Goal: Task Accomplishment & Management: Complete application form

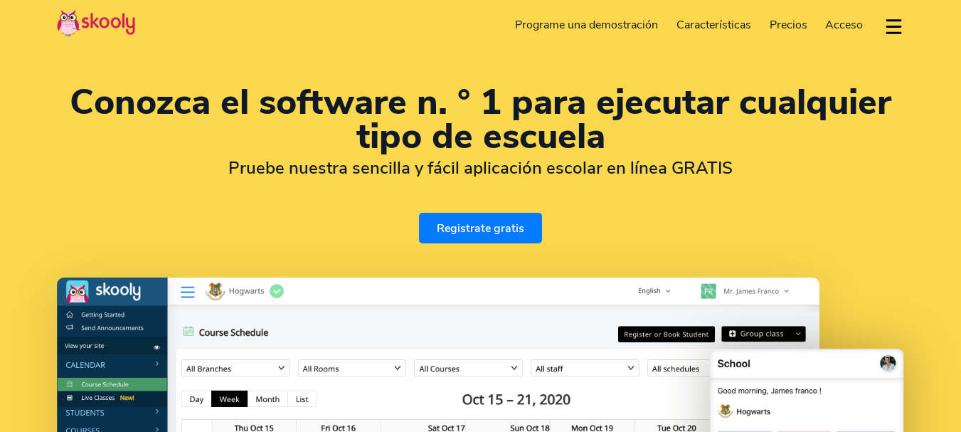
select select "es"
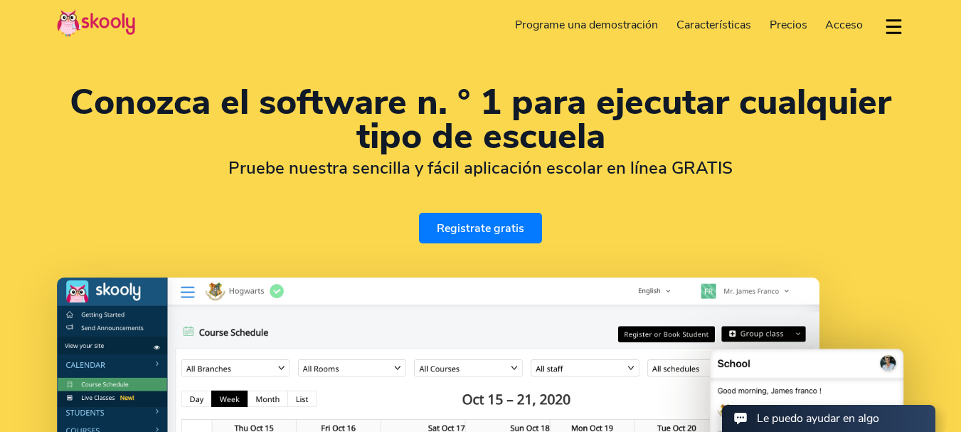
select select "34"
select select "[GEOGRAPHIC_DATA]"
select select "Europe/[GEOGRAPHIC_DATA]"
click at [782, 18] on span "Precios" at bounding box center [789, 25] width 38 height 16
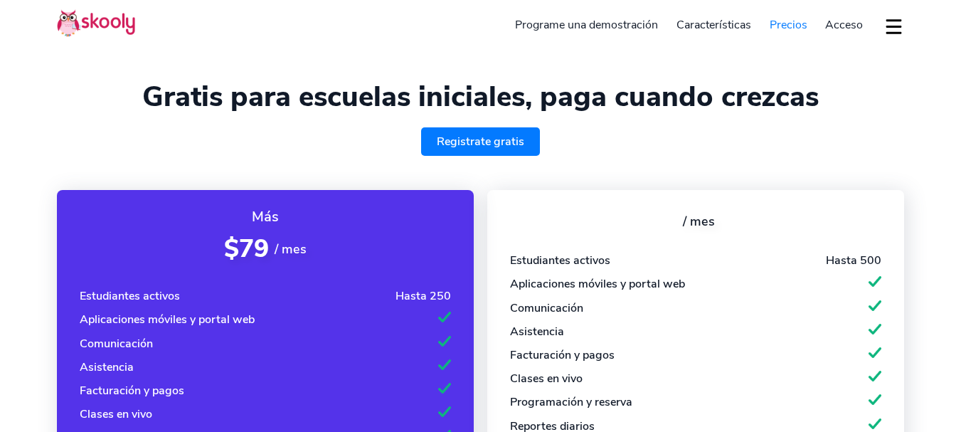
select select "es"
select select "34"
select select "[GEOGRAPHIC_DATA]"
select select "Europe/[GEOGRAPHIC_DATA]"
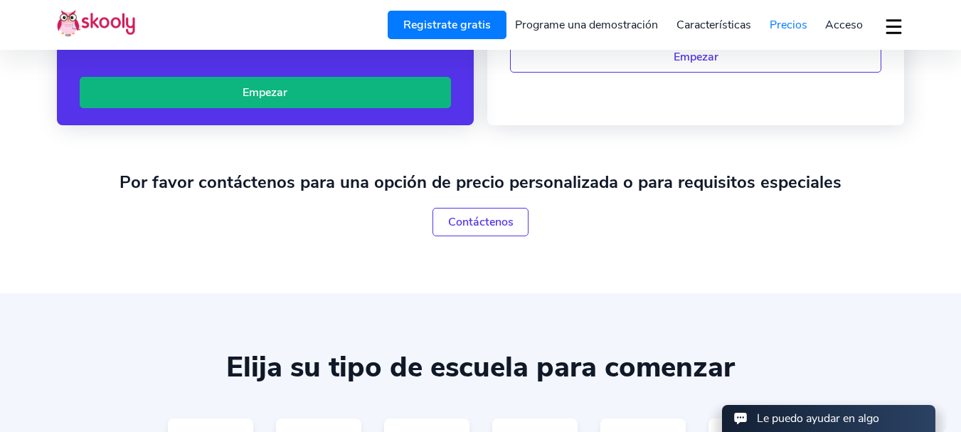
scroll to position [498, 0]
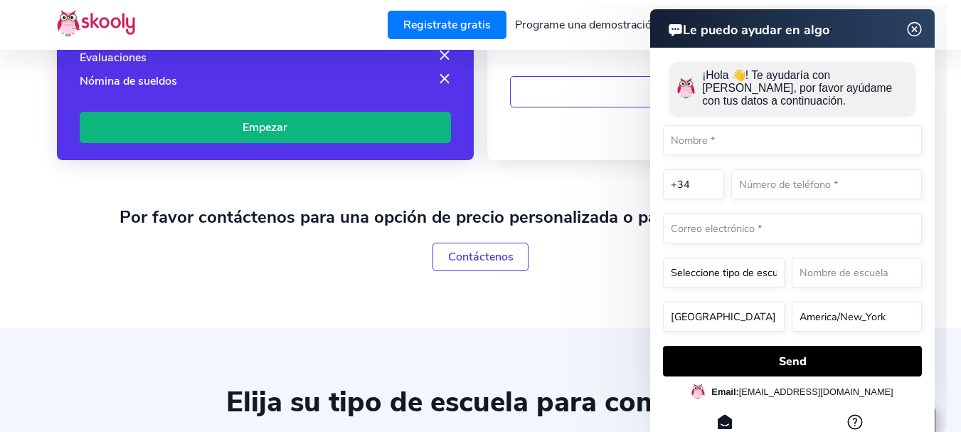
click at [556, 5] on html "Le puedo ayudar en algo Le puedo ayudar en algo ¡Hola 👋! Te ayudaría con Skooly…" at bounding box center [742, 5] width 410 height 0
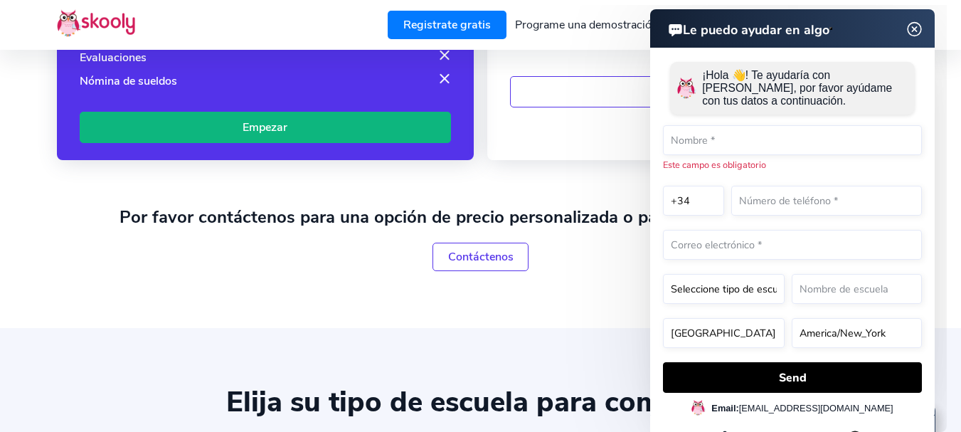
click at [916, 36] on img at bounding box center [915, 30] width 27 height 18
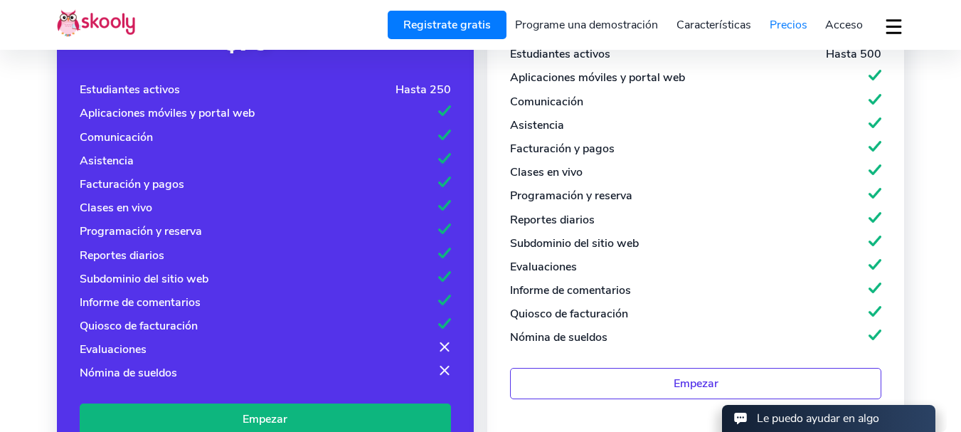
scroll to position [71, 0]
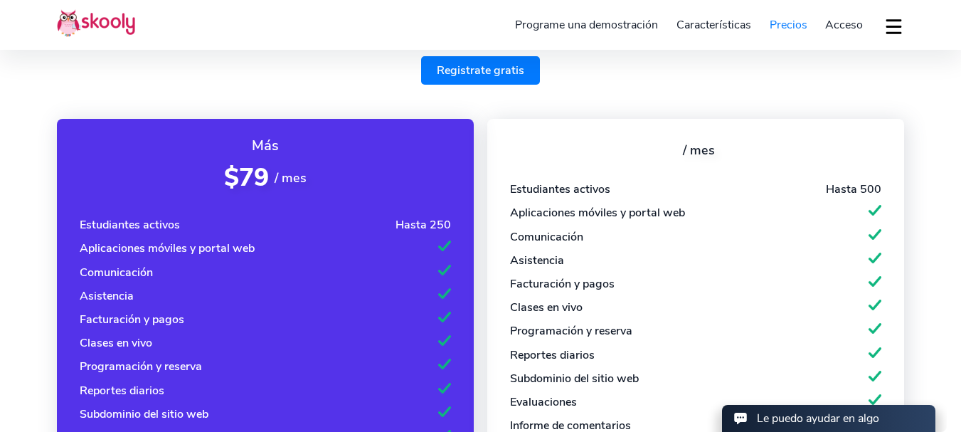
click at [840, 22] on span "Acceso" at bounding box center [844, 25] width 38 height 16
click at [455, 65] on link "Registrate gratis" at bounding box center [480, 70] width 119 height 28
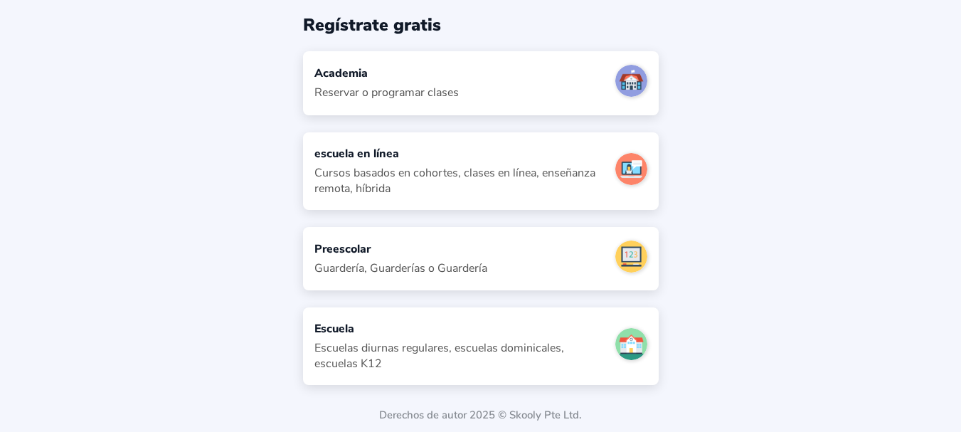
scroll to position [55, 0]
click at [472, 95] on div "Academia Reservar o programar clases" at bounding box center [481, 81] width 356 height 63
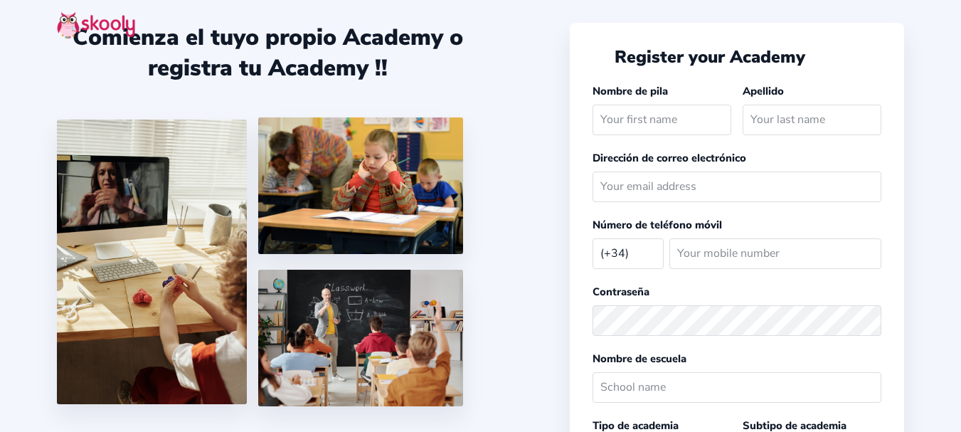
select select "ES"
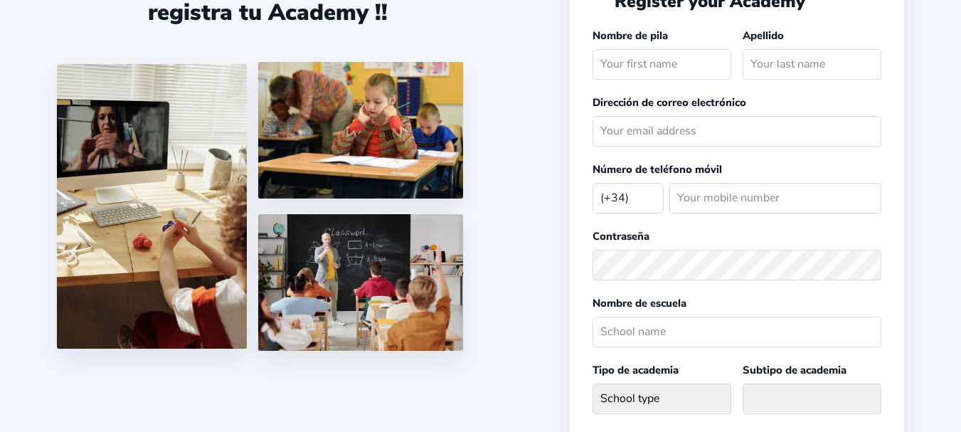
scroll to position [55, 0]
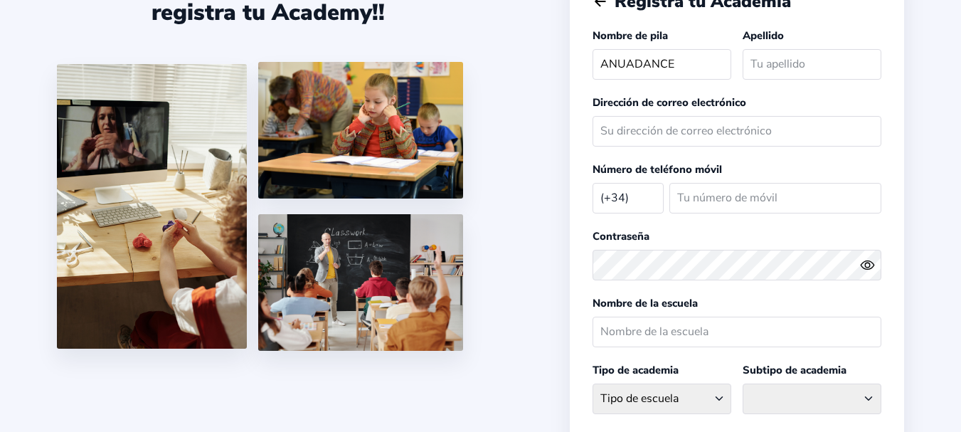
type input "ANUADANCE"
type input "STUDIO"
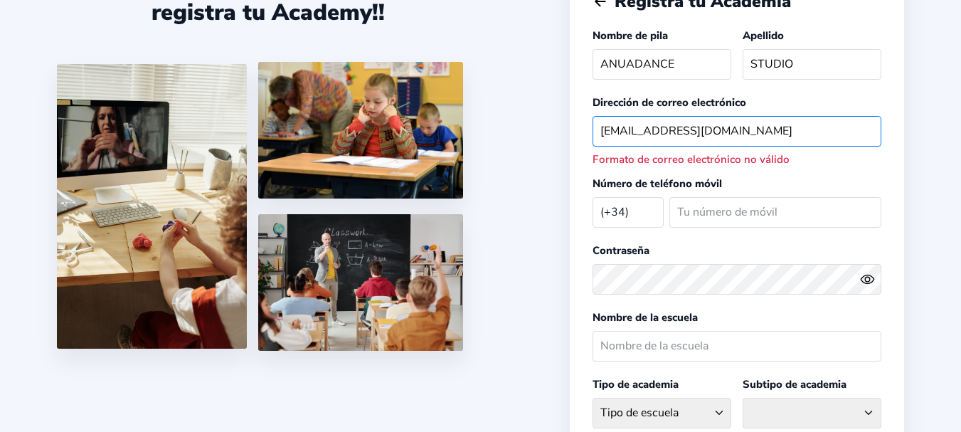
type input "anuadance@gmail.com"
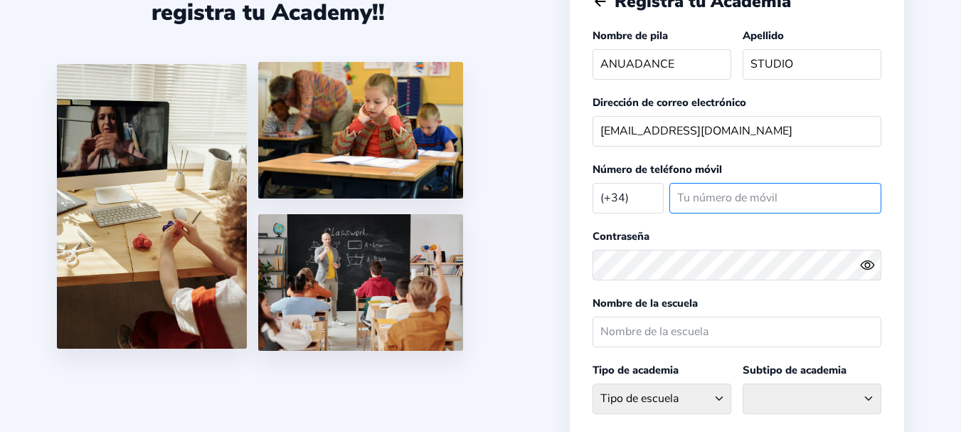
click at [717, 188] on input "number" at bounding box center [776, 198] width 212 height 31
type input "691975641"
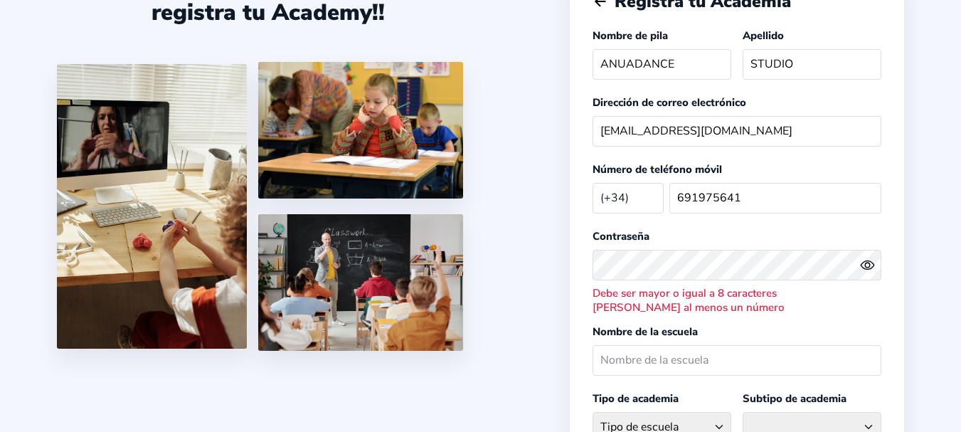
click at [872, 266] on icon "Eye" at bounding box center [867, 265] width 15 height 15
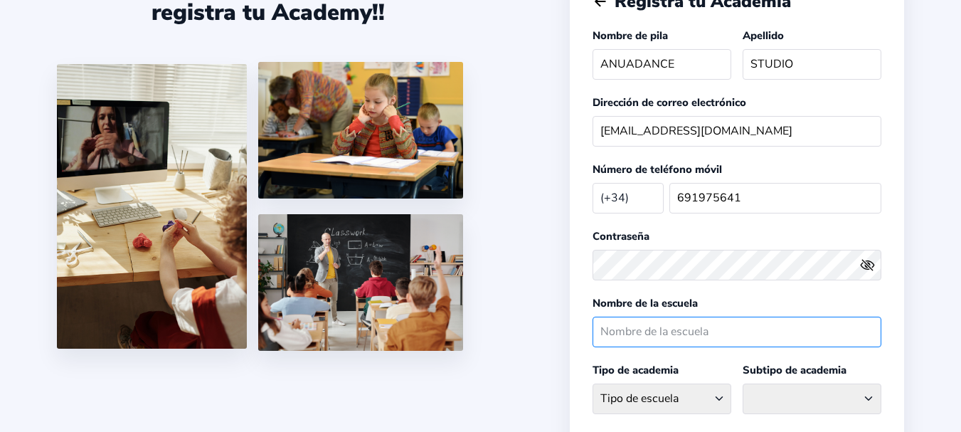
click at [753, 325] on input "text" at bounding box center [737, 332] width 289 height 31
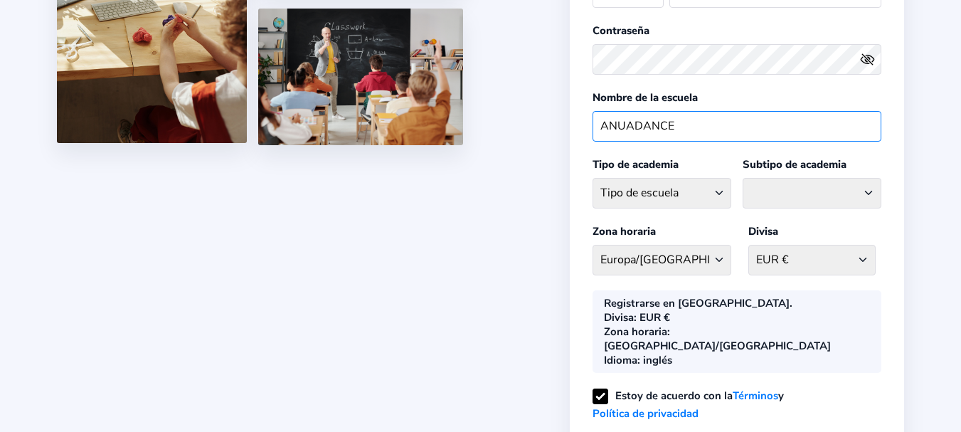
scroll to position [269, 0]
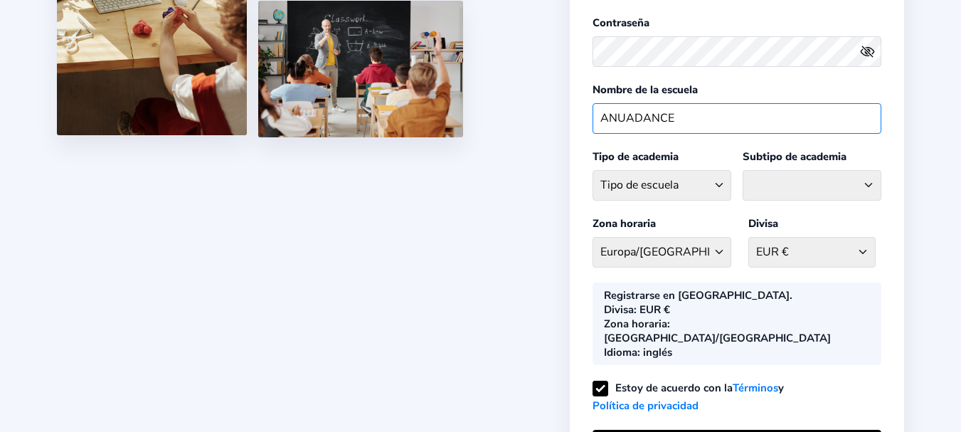
type input "ANUADANCE"
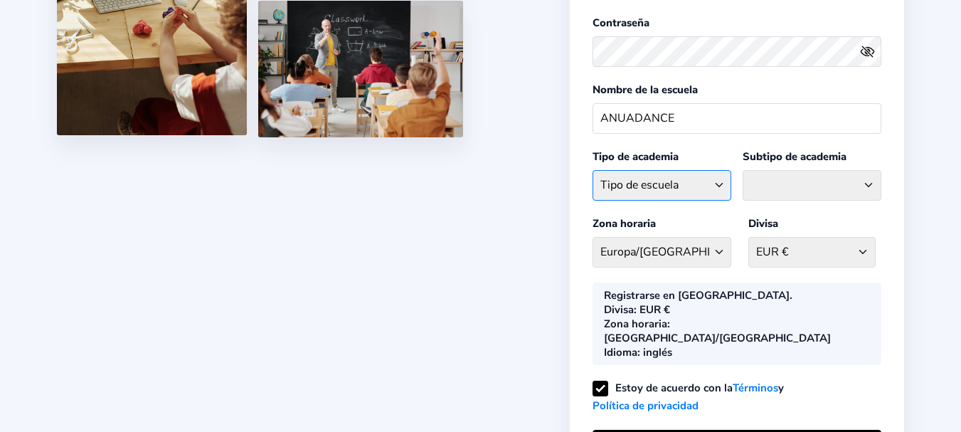
click at [714, 184] on select "Tipo de escuela Académico Después de la escuela Letras Bailar Educación en casa…" at bounding box center [662, 185] width 139 height 31
select select "D"
click at [593, 170] on select "Tipo de escuela Académico Después de la escuela Letras Bailar Educación en casa…" at bounding box center [662, 185] width 139 height 31
select select
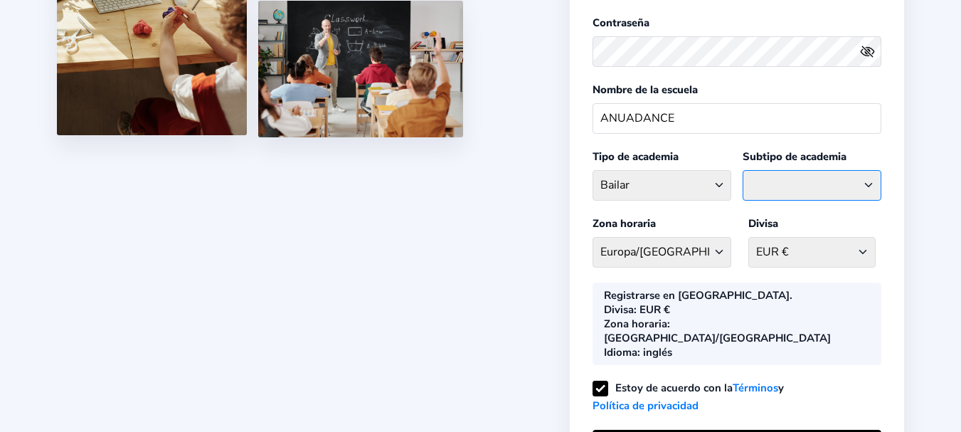
click at [771, 176] on select "Ballet Contemperory Flamenco General Dance Hiphop Indian Classical Salsa" at bounding box center [812, 185] width 139 height 31
click at [720, 183] on select "Tipo de escuela Académico Después de la escuela Letras Bailar Educación en casa…" at bounding box center [662, 185] width 139 height 31
select select "M"
click at [593, 170] on select "Tipo de escuela Académico Después de la escuela Letras Bailar Educación en casa…" at bounding box center [662, 185] width 139 height 31
select select "CL"
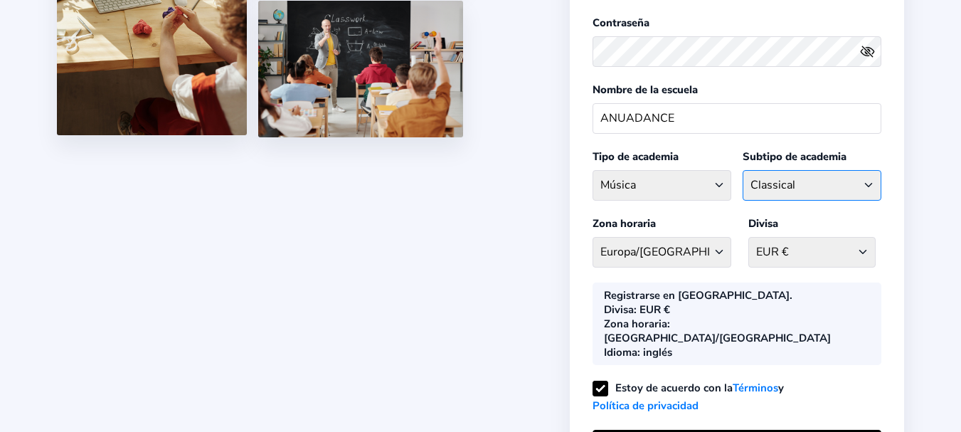
click at [832, 186] on select "Classical Drums General Music Guitar Piano Violin" at bounding box center [812, 185] width 139 height 31
click at [699, 188] on select "Tipo de escuela Académico Después de la escuela Letras Bailar Educación en casa…" at bounding box center [662, 185] width 139 height 31
select select "GA"
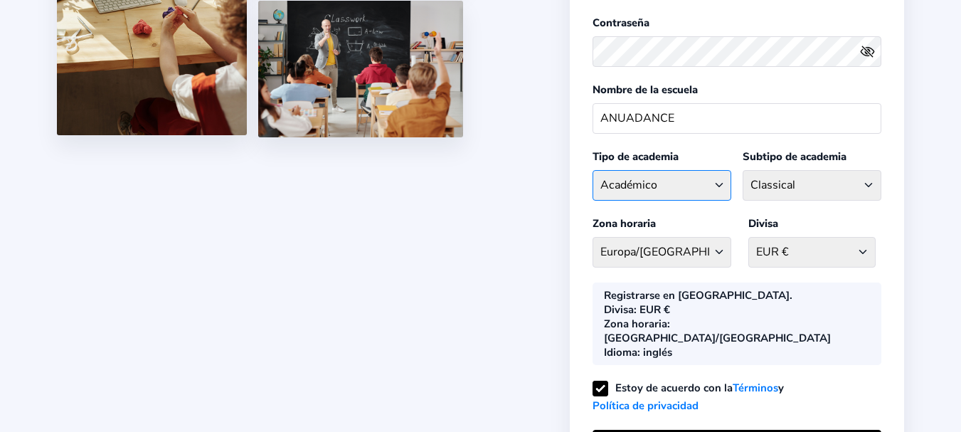
click at [593, 170] on select "Tipo de escuela Académico Después de la escuela Letras Bailar Educación en casa…" at bounding box center [662, 185] width 139 height 31
select select "COC"
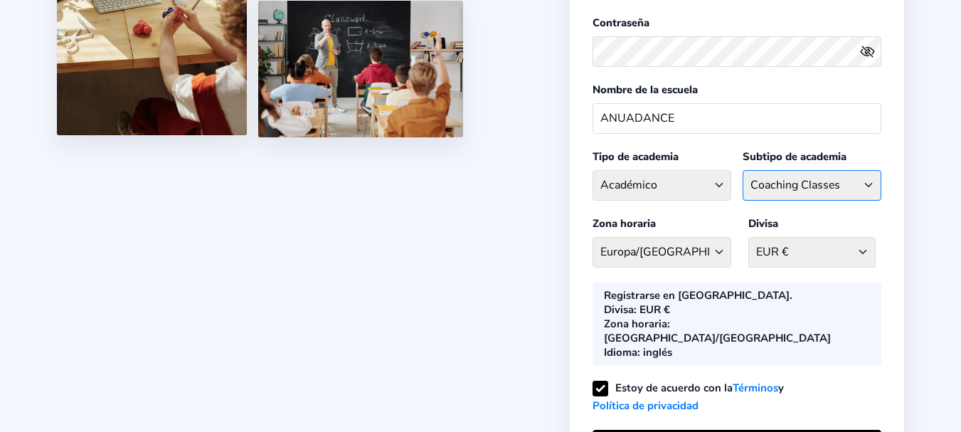
click at [804, 186] on select "Coaching Classes Enrichment Centre General Academy Kumaon Centre Math Centre Ro…" at bounding box center [812, 185] width 139 height 31
click at [714, 179] on select "Tipo de escuela Académico Después de la escuela Letras Bailar Educación en casa…" at bounding box center [662, 185] width 139 height 31
select select "D"
click at [593, 170] on select "Tipo de escuela Académico Después de la escuela Letras Bailar Educación en casa…" at bounding box center [662, 185] width 139 height 31
click at [833, 190] on select "Ballet Contemperory Flamenco General Dance Hiphop Indian Classical Salsa" at bounding box center [812, 185] width 139 height 31
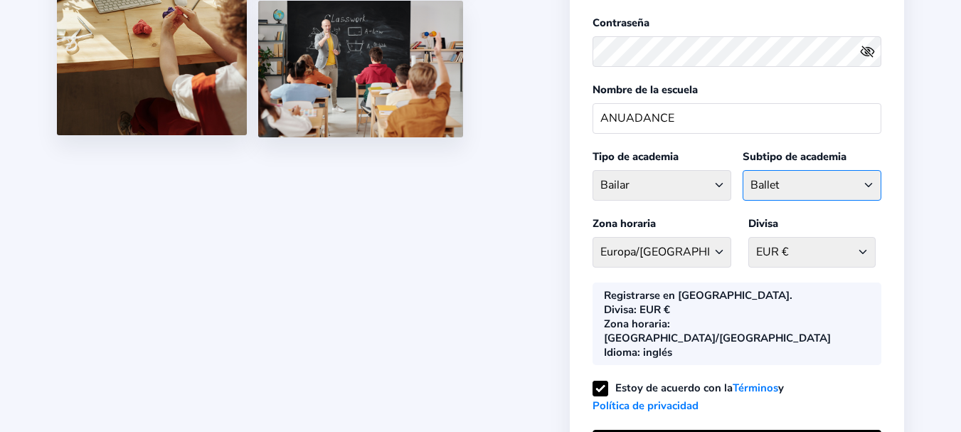
select select "D"
click at [743, 170] on select "Ballet Contemperory Flamenco General Dance Hiphop Indian Classical Salsa" at bounding box center [812, 185] width 139 height 31
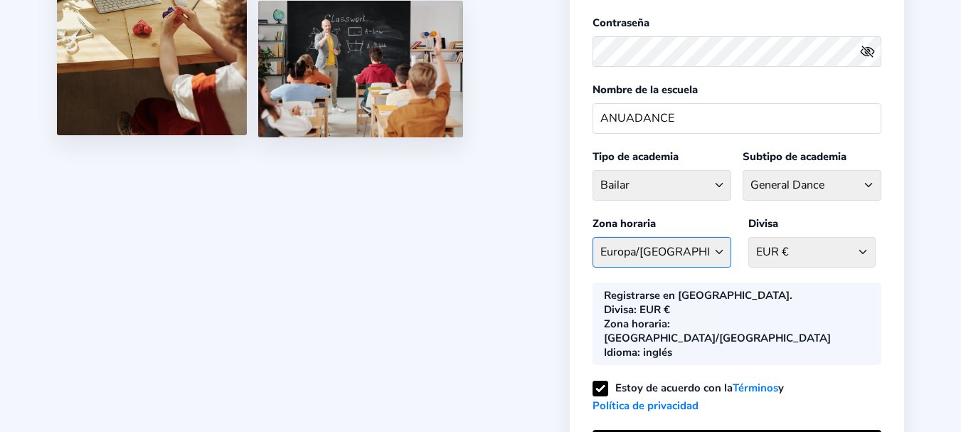
click at [714, 252] on select "Europa/Madrid Afganistán - Asia/Kabul Albania - Europa/Tirana Argelia - África/…" at bounding box center [662, 252] width 139 height 31
click at [714, 250] on select "Europa/Madrid Afganistán - Asia/Kabul Albania - Europa/Tirana Argelia - África/…" at bounding box center [662, 252] width 139 height 31
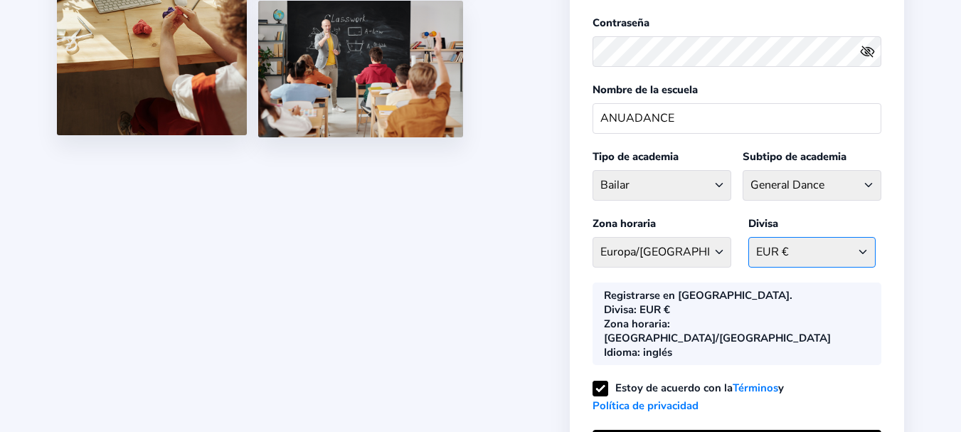
click at [858, 243] on select "EUR € Afganistán AFN - ؋. Albania ALL - P Argelia DZD - دج Samoa Americana USD …" at bounding box center [812, 252] width 127 height 31
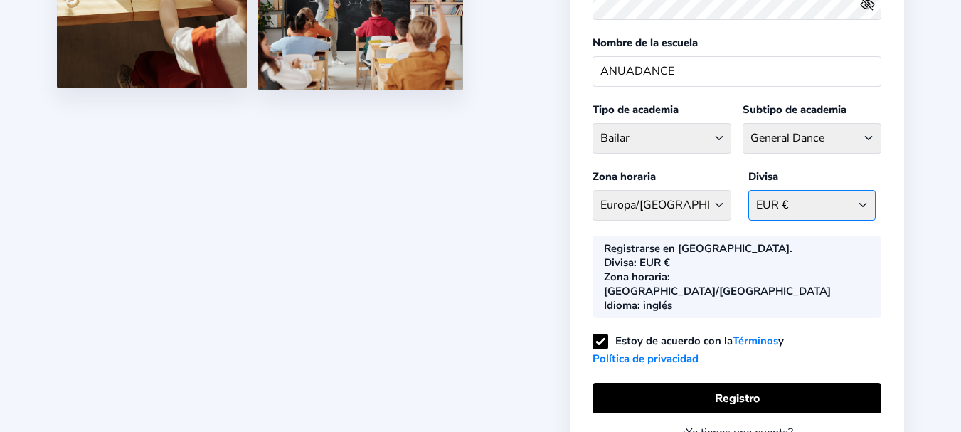
scroll to position [340, 0]
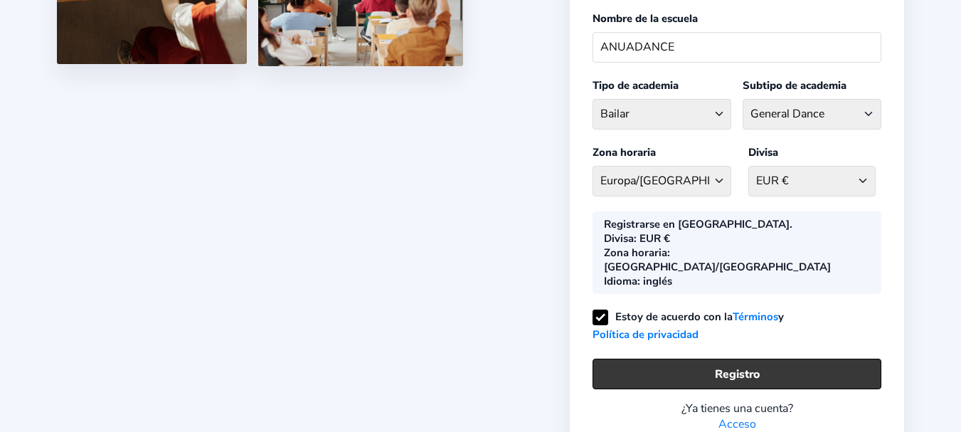
click at [783, 359] on button "Registro" at bounding box center [737, 374] width 289 height 31
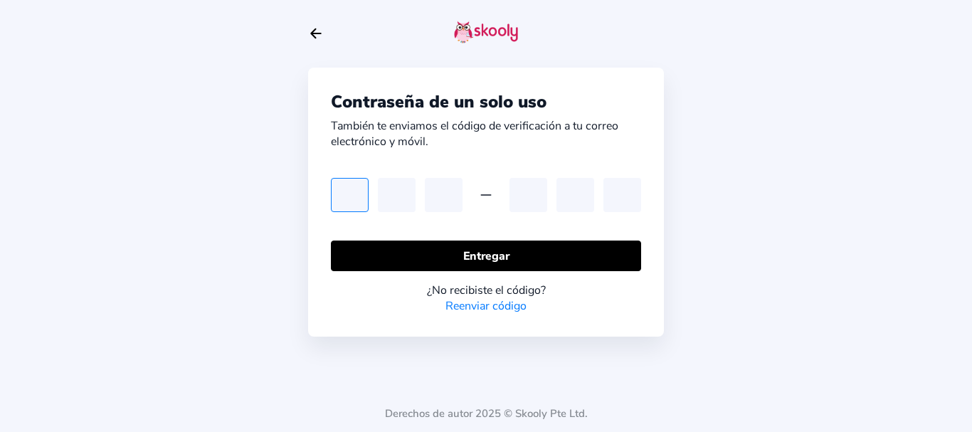
type input "9"
type input "1"
type input "6"
type input "4"
type input "7"
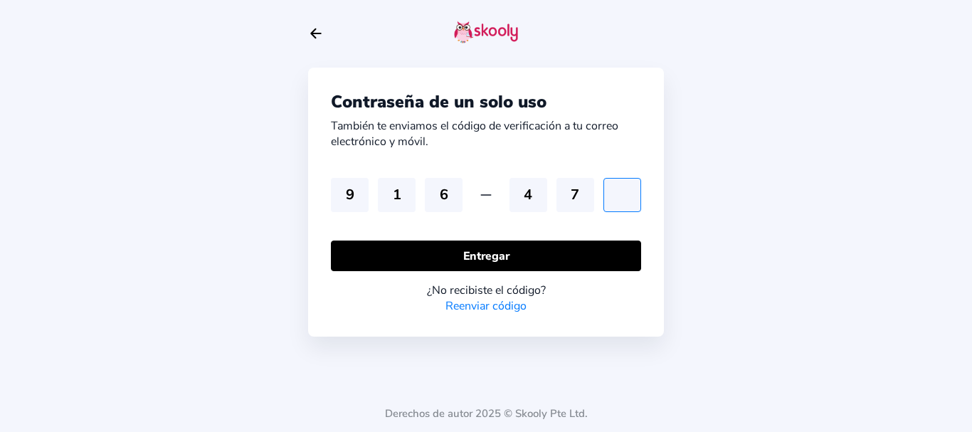
type input "7"
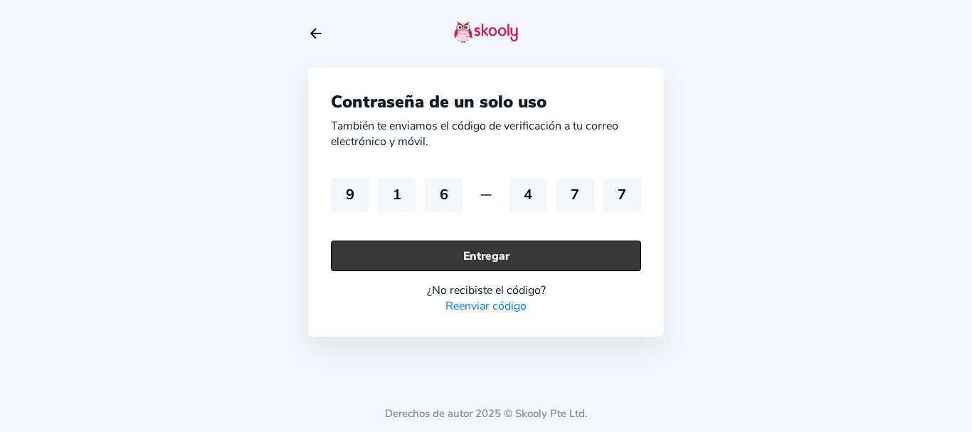
click at [505, 248] on font "Entregar" at bounding box center [486, 256] width 46 height 16
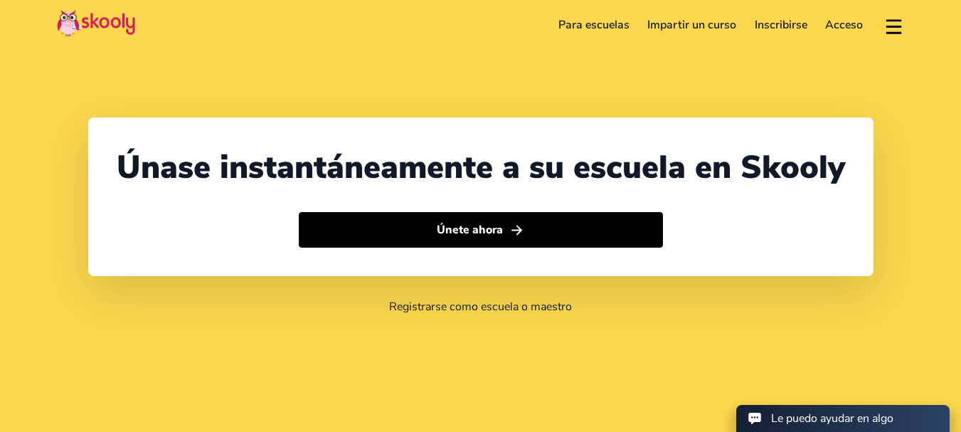
select select "34"
select select "[GEOGRAPHIC_DATA]"
select select "Europe/[GEOGRAPHIC_DATA]"
select select "34"
select select "[GEOGRAPHIC_DATA]"
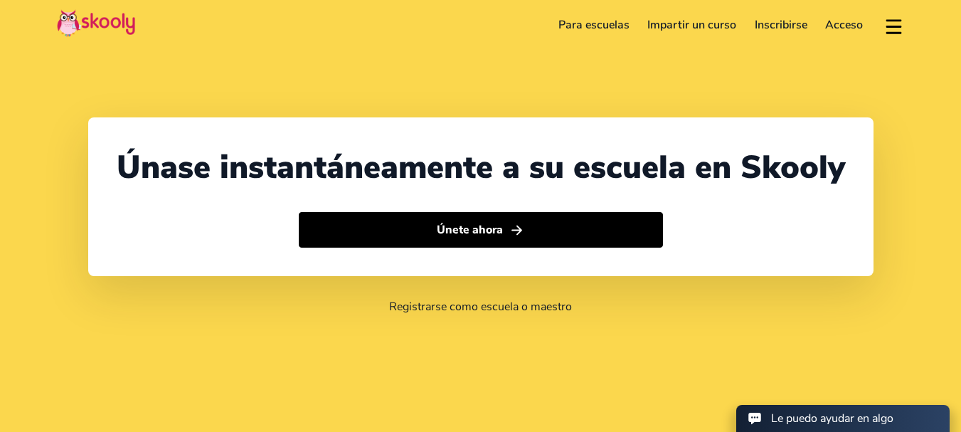
select select "Europe/[GEOGRAPHIC_DATA]"
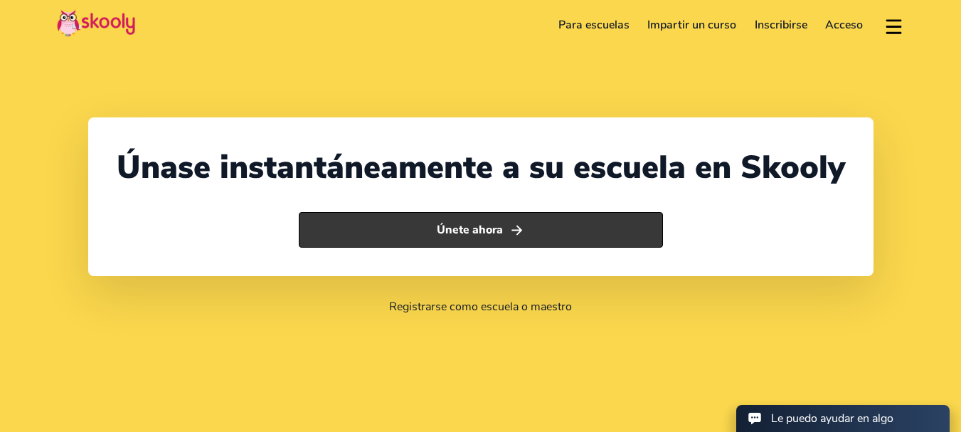
click at [537, 217] on button "Únete ahora" at bounding box center [481, 230] width 364 height 36
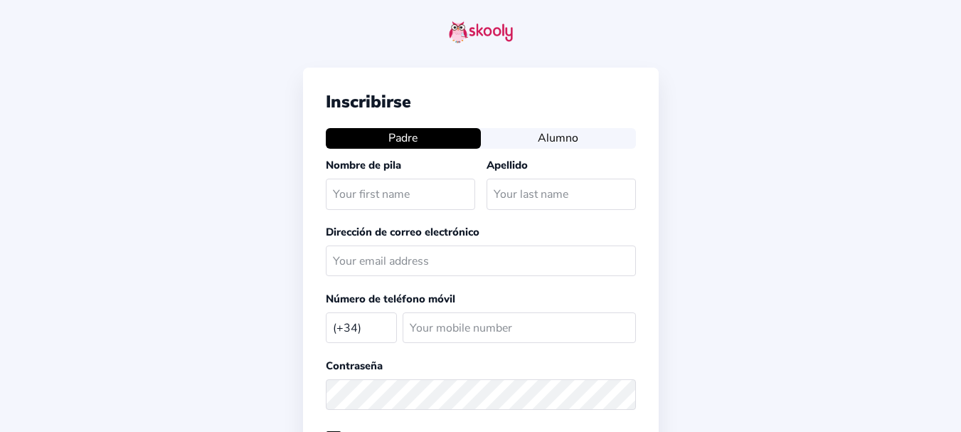
select select "ES"
